Goal: Book appointment/travel/reservation

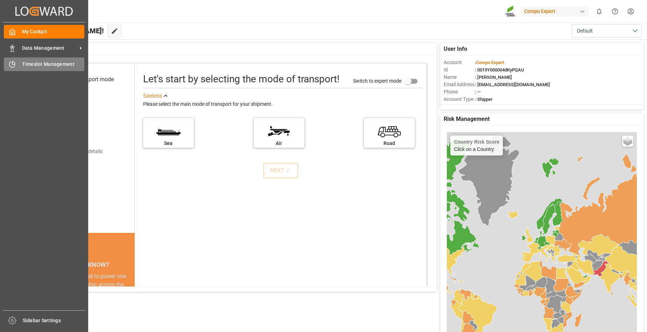
click at [30, 66] on span "Timeslot Management" at bounding box center [53, 64] width 63 height 7
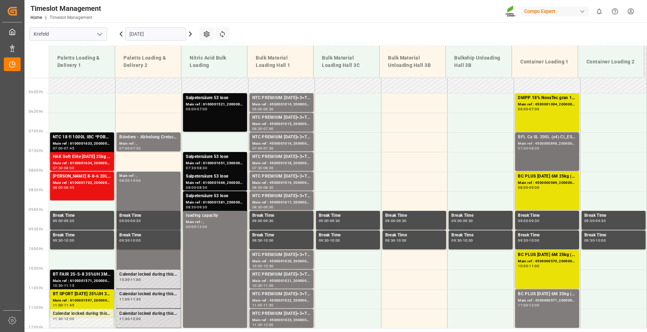
scroll to position [185, 0]
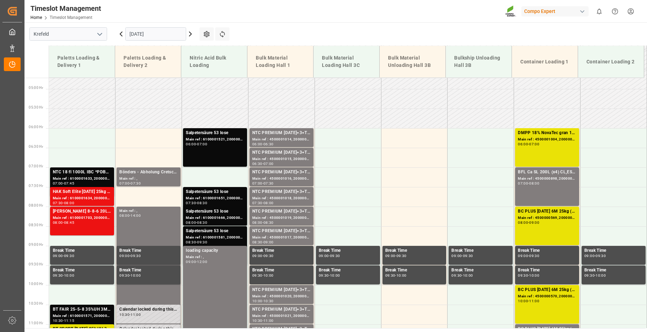
click at [156, 34] on input "[DATE]" at bounding box center [155, 33] width 61 height 13
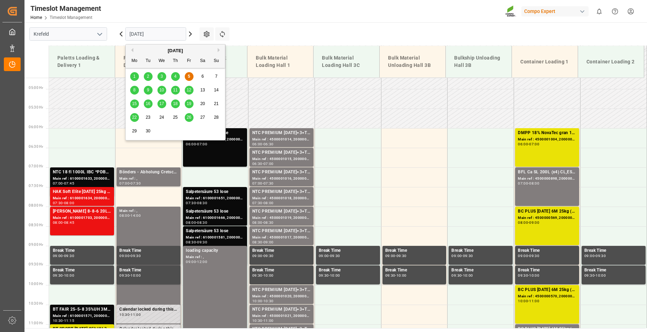
click at [134, 88] on span "8" at bounding box center [134, 90] width 2 height 5
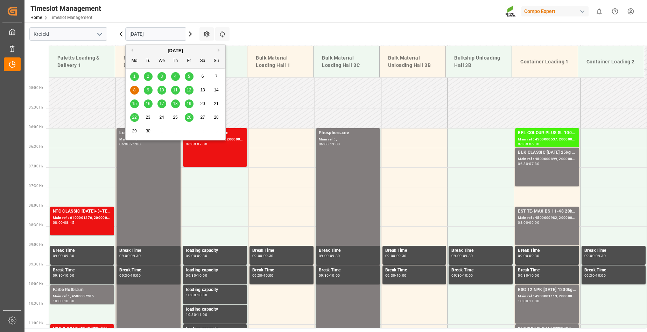
click at [161, 33] on input "[DATE]" at bounding box center [155, 33] width 61 height 13
click at [149, 90] on span "9" at bounding box center [148, 90] width 2 height 5
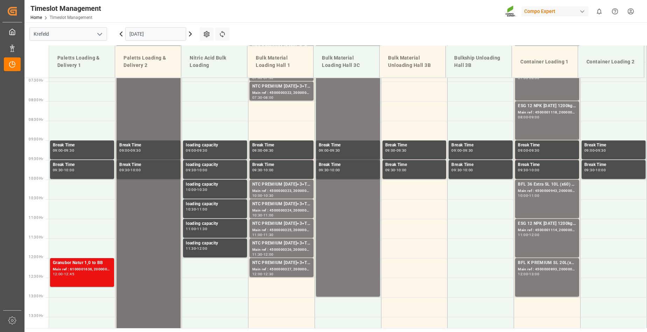
scroll to position [290, 0]
click at [120, 34] on icon at bounding box center [121, 34] width 2 height 4
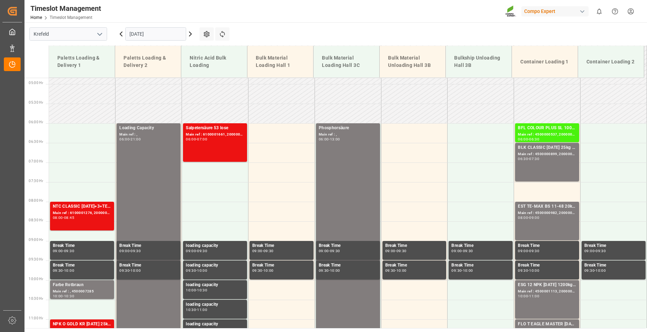
scroll to position [185, 0]
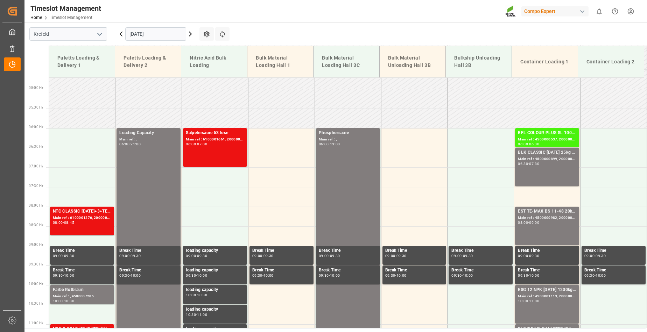
click at [189, 33] on icon at bounding box center [190, 34] width 8 height 8
